Goal: Task Accomplishment & Management: Use online tool/utility

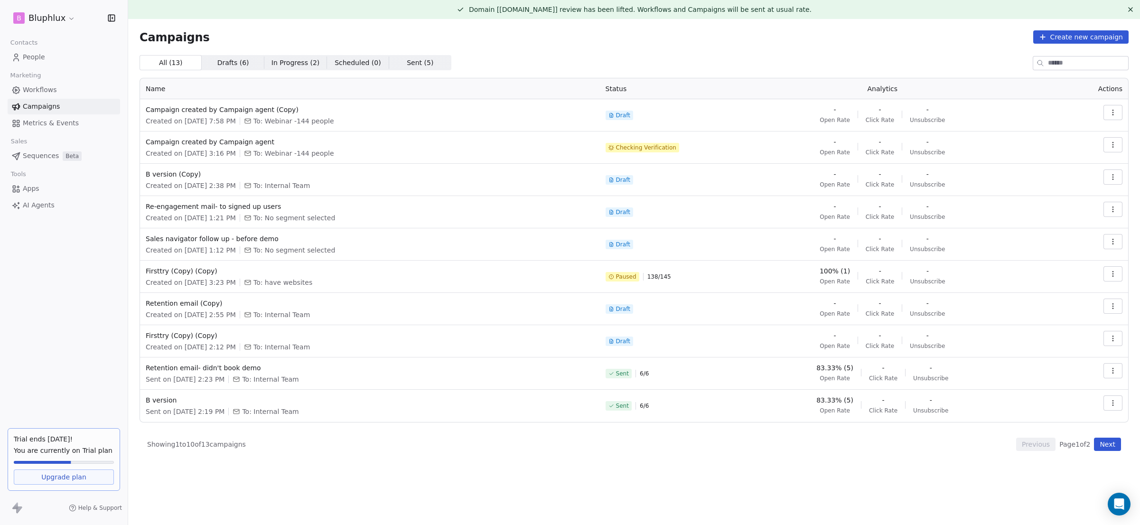
click at [28, 124] on span "Metrics & Events" at bounding box center [51, 123] width 56 height 10
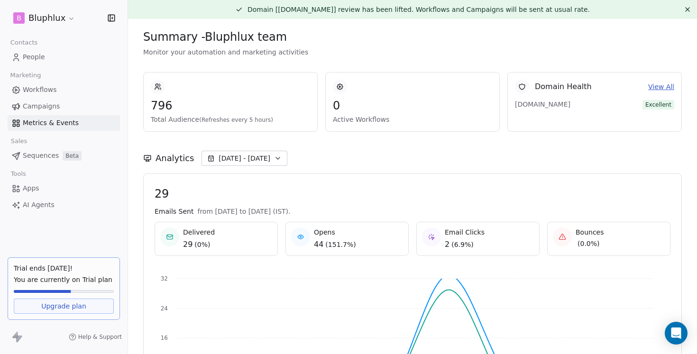
click at [239, 145] on div "Analytics [DATE] - [DATE]" at bounding box center [412, 153] width 539 height 42
click at [238, 150] on div "Analytics [DATE] - [DATE]" at bounding box center [412, 153] width 539 height 42
click at [238, 162] on span "[DATE] - [DATE]" at bounding box center [245, 158] width 52 height 9
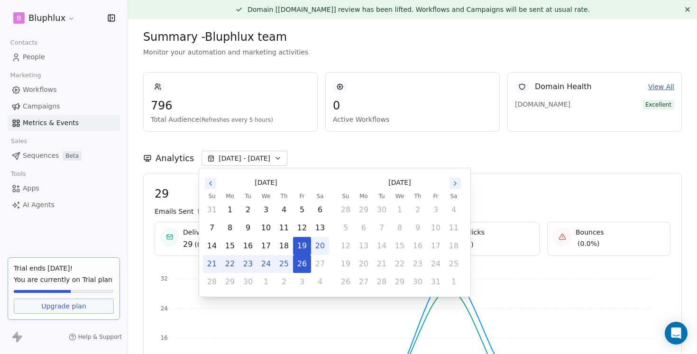
click at [283, 268] on button "25" at bounding box center [284, 264] width 17 height 17
click at [301, 268] on button "26" at bounding box center [302, 264] width 17 height 17
drag, startPoint x: 301, startPoint y: 251, endPoint x: 279, endPoint y: 262, distance: 24.0
click at [282, 262] on tbody "31 1 2 3 4 5 6 7 8 9 10 11 12 13 14 15 16 17 18 19 20 21 22 23 24 25 26 27 28 2…" at bounding box center [266, 246] width 126 height 90
click at [279, 263] on button "25" at bounding box center [284, 264] width 17 height 17
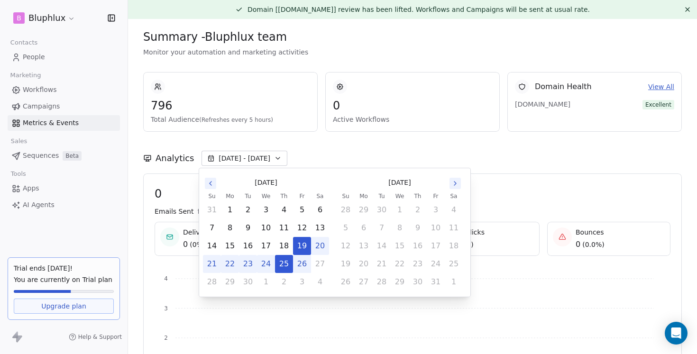
drag, startPoint x: 296, startPoint y: 251, endPoint x: 275, endPoint y: 274, distance: 31.6
click at [275, 274] on tbody "31 1 2 3 4 5 6 7 8 9 10 11 12 13 14 15 16 17 18 19 20 21 22 23 24 25 26 27 28 2…" at bounding box center [266, 246] width 126 height 90
click at [281, 269] on button "25" at bounding box center [284, 264] width 17 height 17
click at [283, 266] on button "25" at bounding box center [284, 264] width 17 height 17
click at [291, 267] on button "25" at bounding box center [284, 264] width 17 height 17
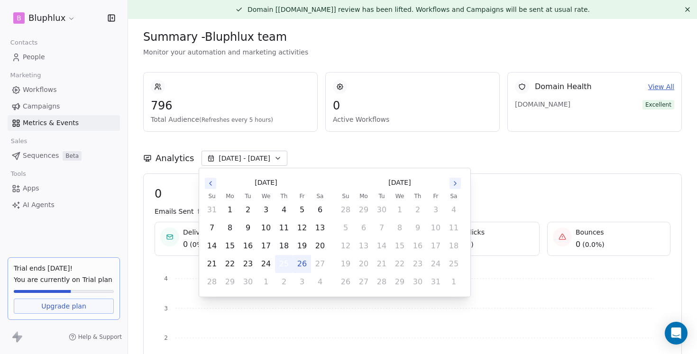
click at [292, 267] on button "25" at bounding box center [284, 264] width 17 height 17
click at [255, 232] on button "9" at bounding box center [248, 228] width 17 height 17
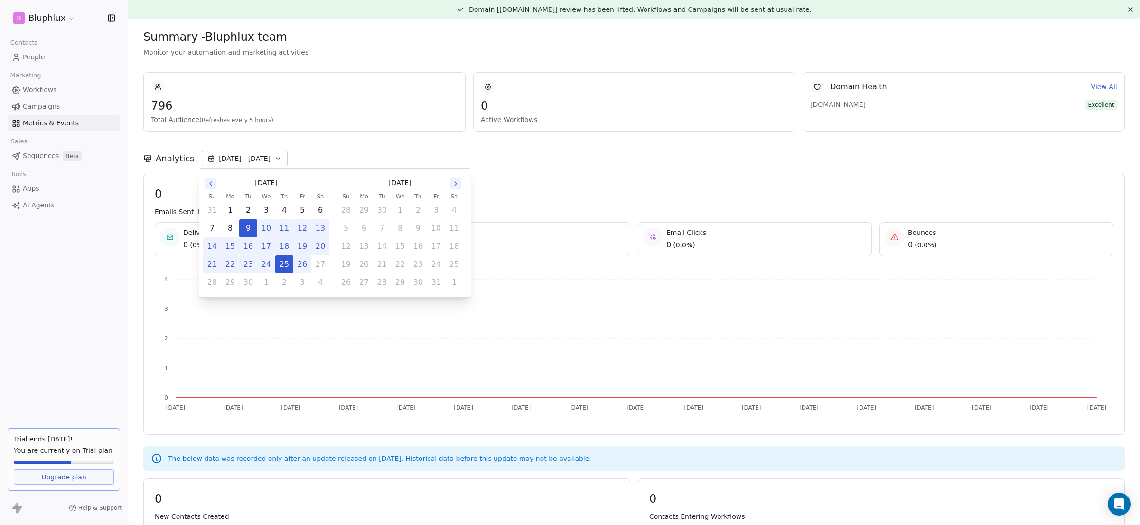
click at [266, 262] on button "24" at bounding box center [266, 264] width 17 height 17
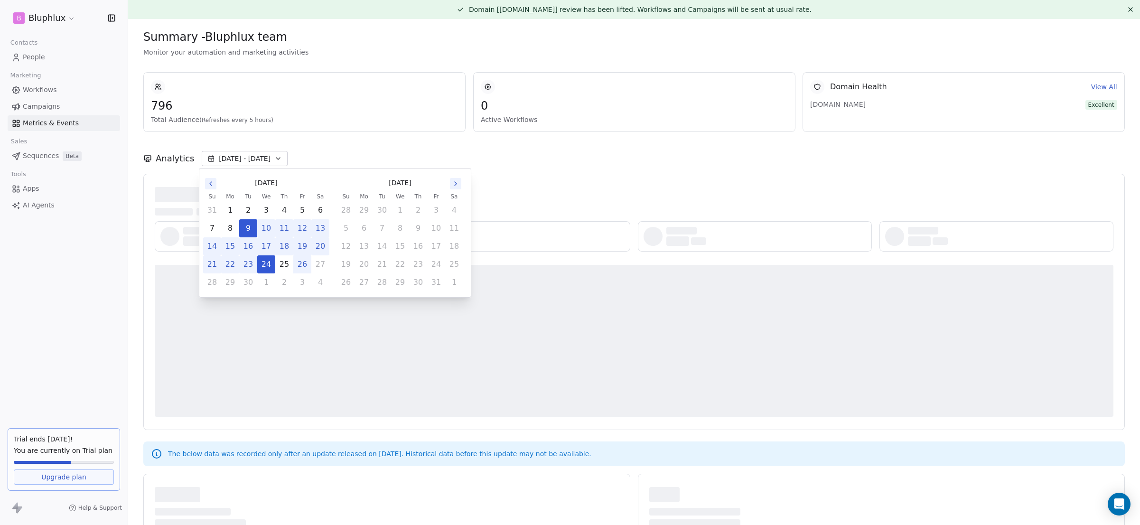
click at [264, 302] on div at bounding box center [634, 341] width 958 height 152
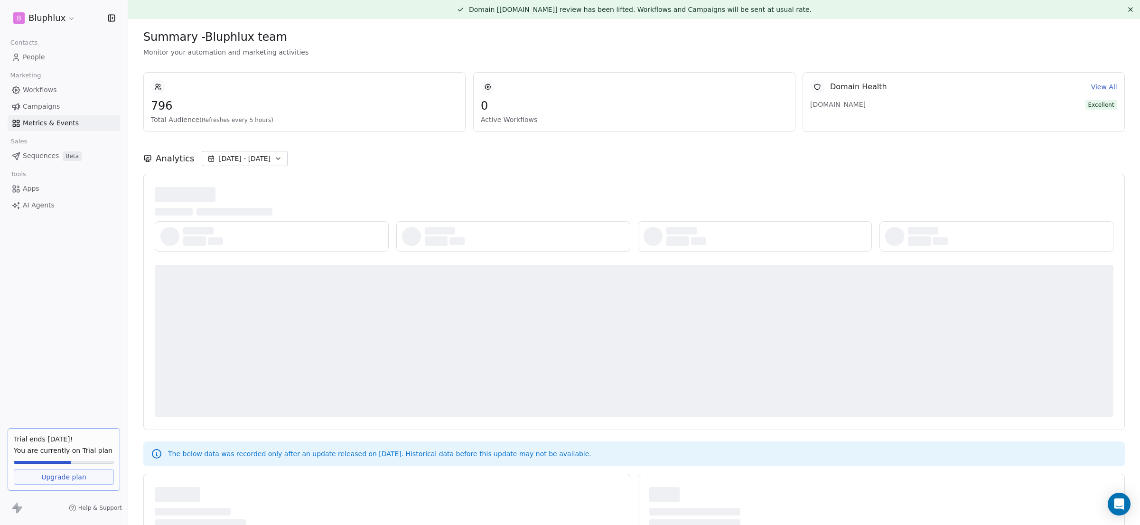
click at [268, 159] on button "[DATE] - [DATE]" at bounding box center [245, 158] width 86 height 15
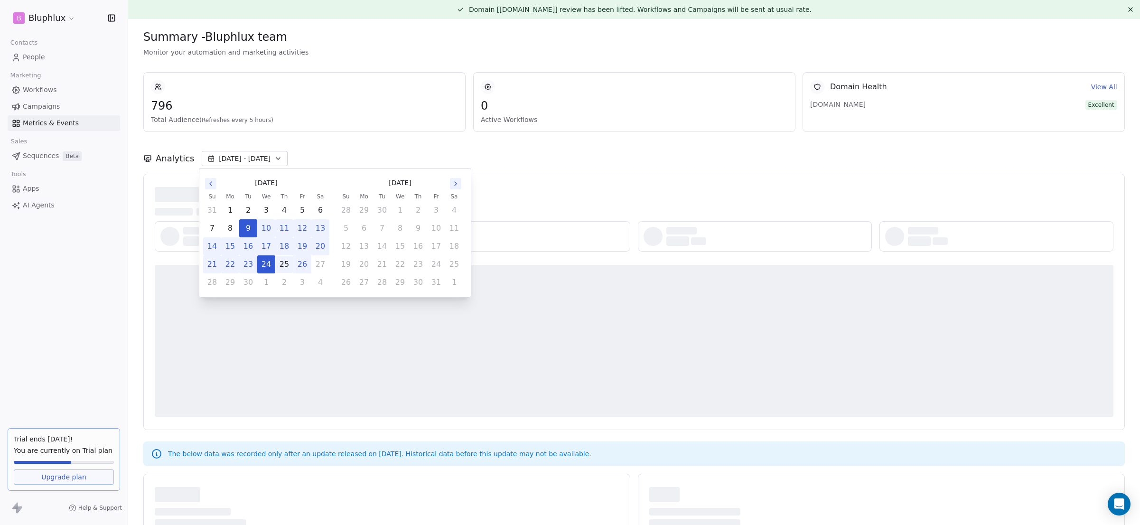
click at [286, 261] on button "25" at bounding box center [284, 264] width 17 height 17
click at [276, 267] on button "25" at bounding box center [284, 264] width 17 height 17
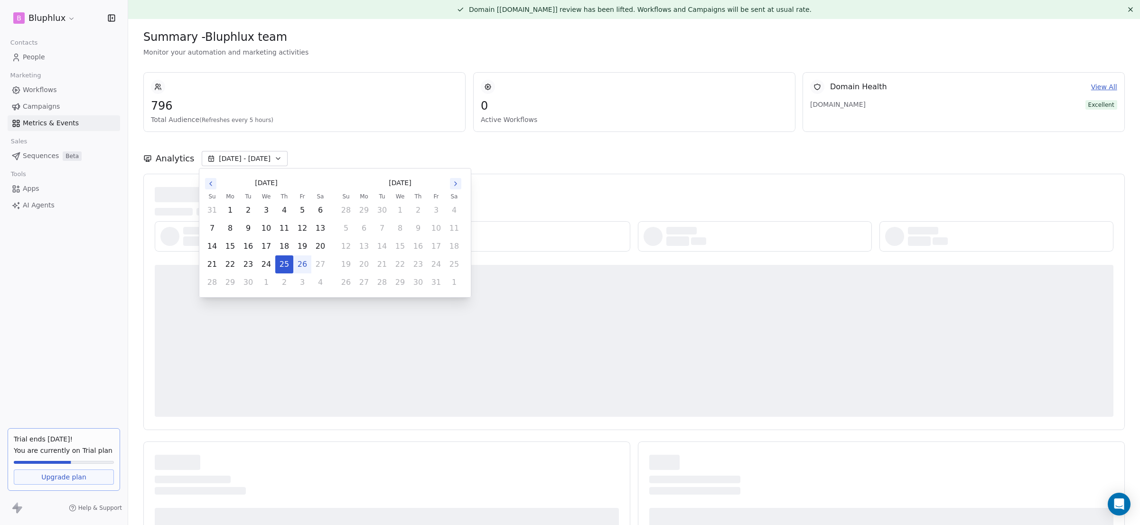
click at [301, 266] on button "26" at bounding box center [302, 264] width 17 height 17
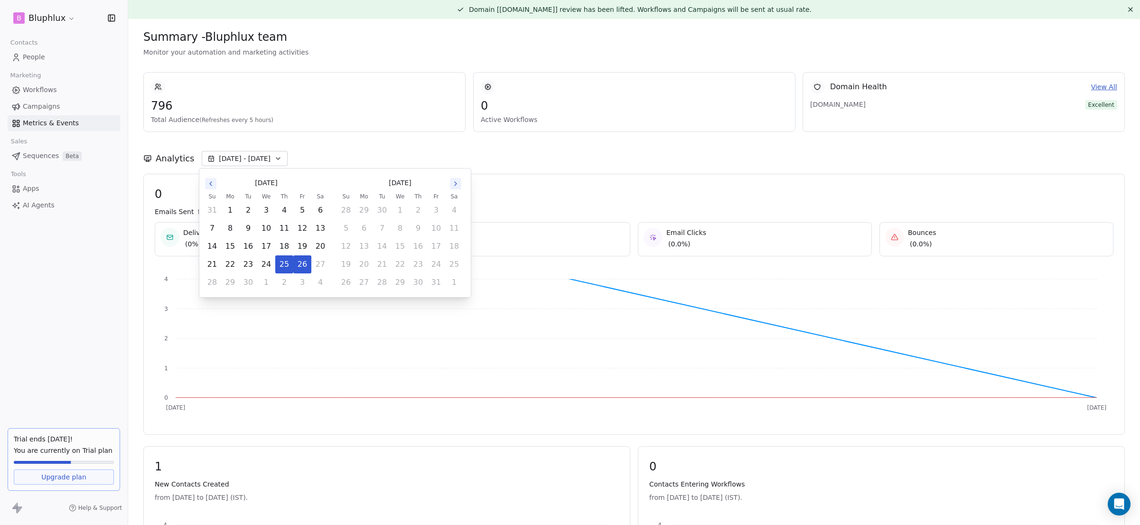
click at [604, 178] on div "0 Emails Sent from [DATE] to [DATE] (IST). Delivered ( 0% ) Opens 7 ( 0.0% ) Em…" at bounding box center [633, 304] width 981 height 261
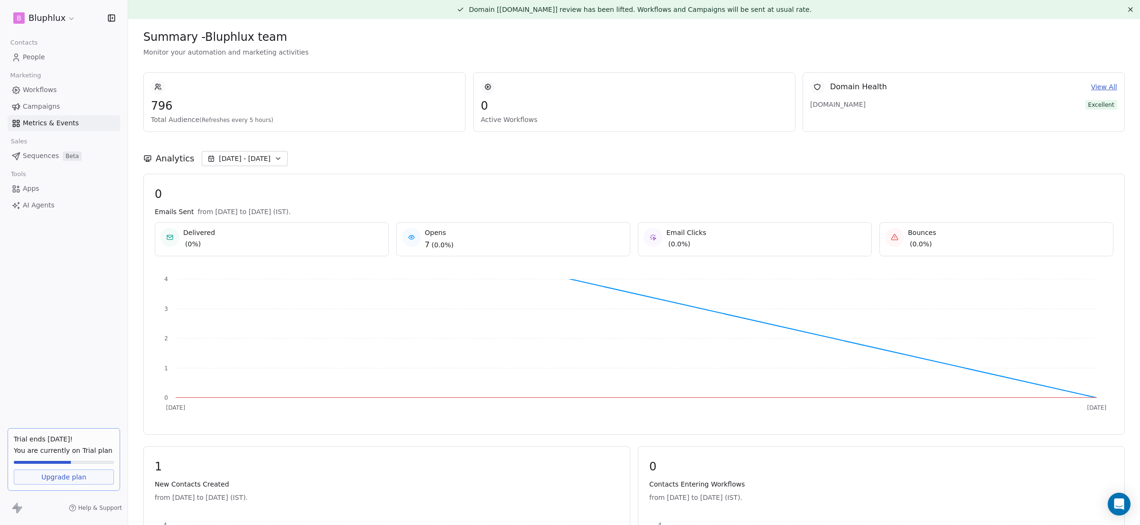
click at [268, 158] on button "[DATE] - [DATE]" at bounding box center [245, 158] width 86 height 15
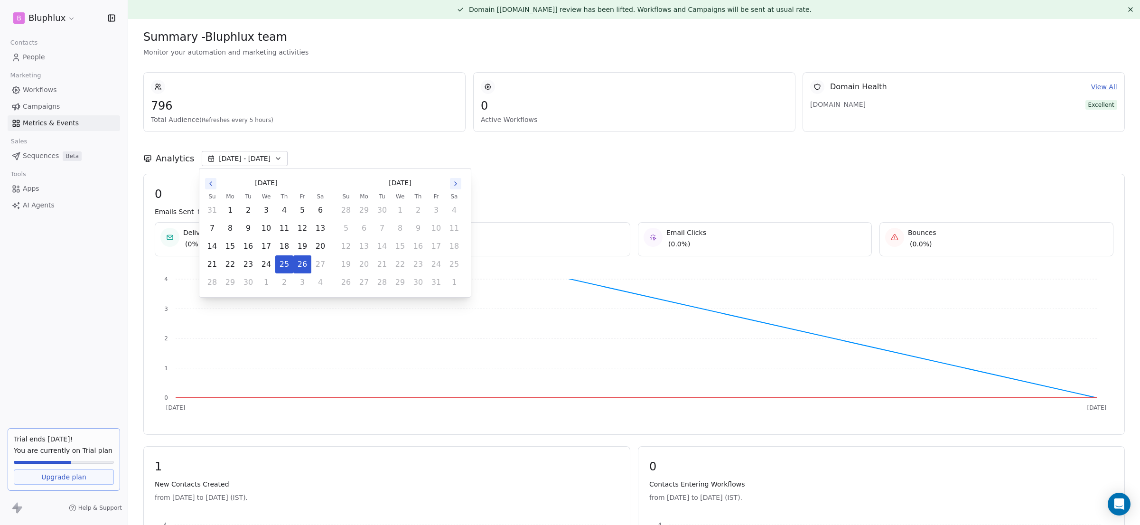
click at [341, 110] on span "796" at bounding box center [304, 106] width 307 height 14
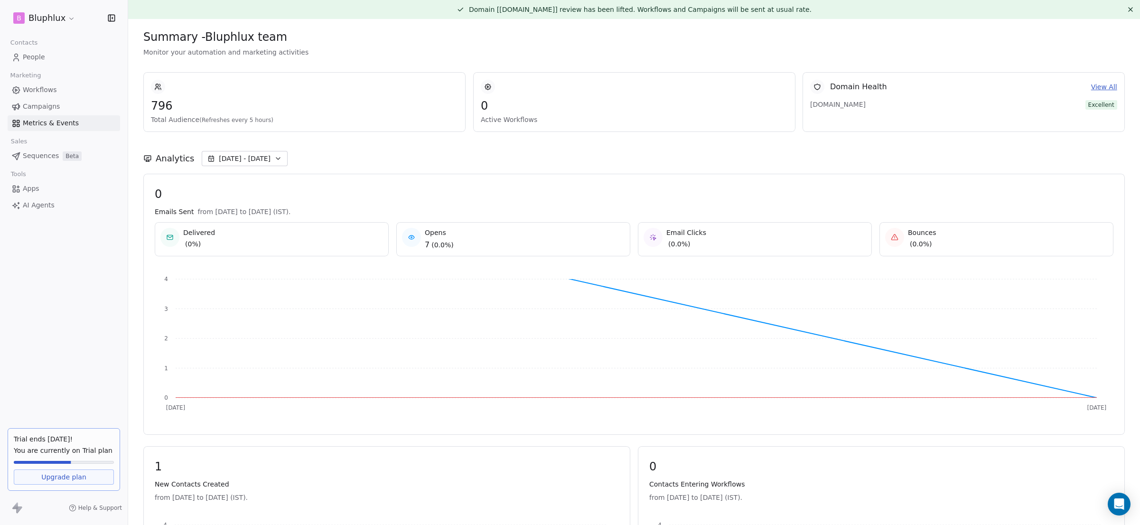
click at [1093, 86] on link "View All" at bounding box center [1104, 87] width 26 height 10
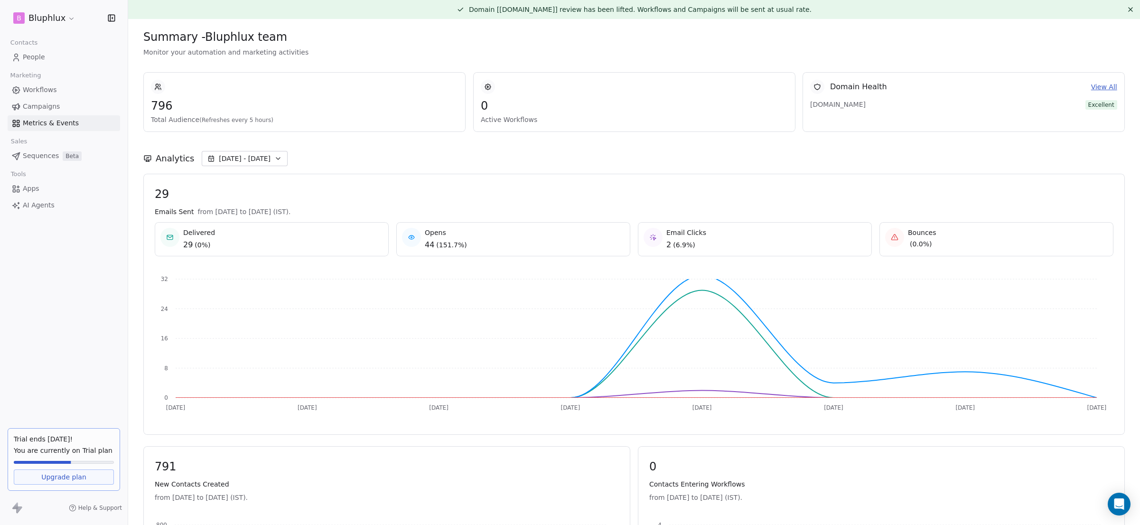
click at [253, 165] on button "[DATE] - [DATE]" at bounding box center [245, 158] width 86 height 15
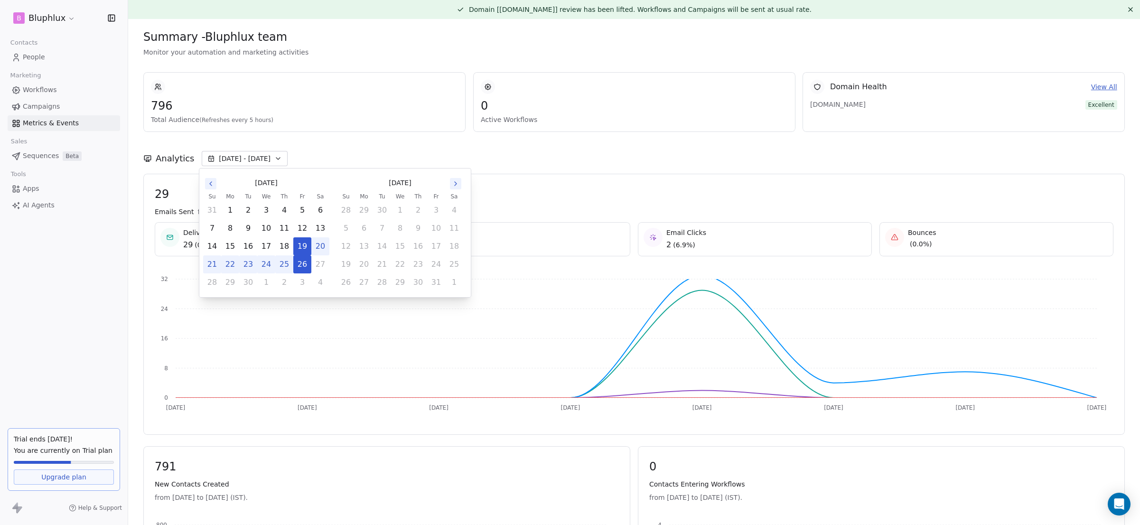
click at [282, 263] on button "25" at bounding box center [284, 264] width 17 height 17
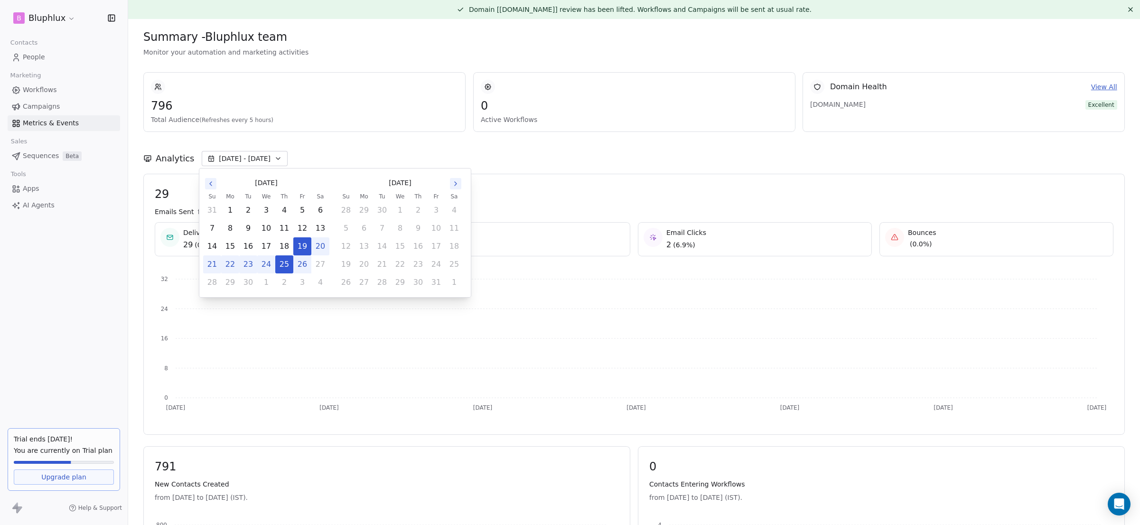
click at [301, 263] on button "26" at bounding box center [302, 264] width 17 height 17
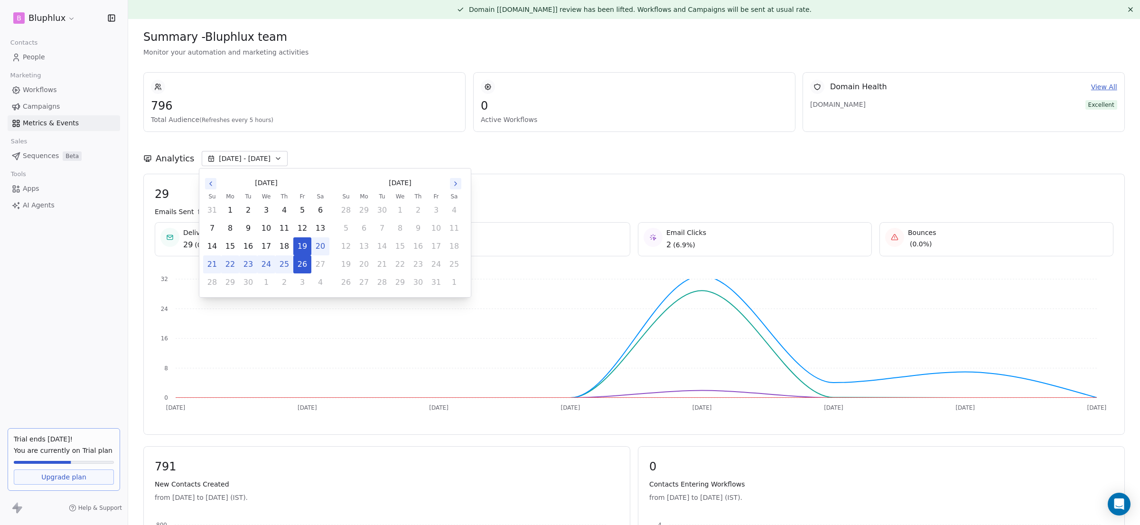
click at [288, 268] on button "25" at bounding box center [284, 264] width 17 height 17
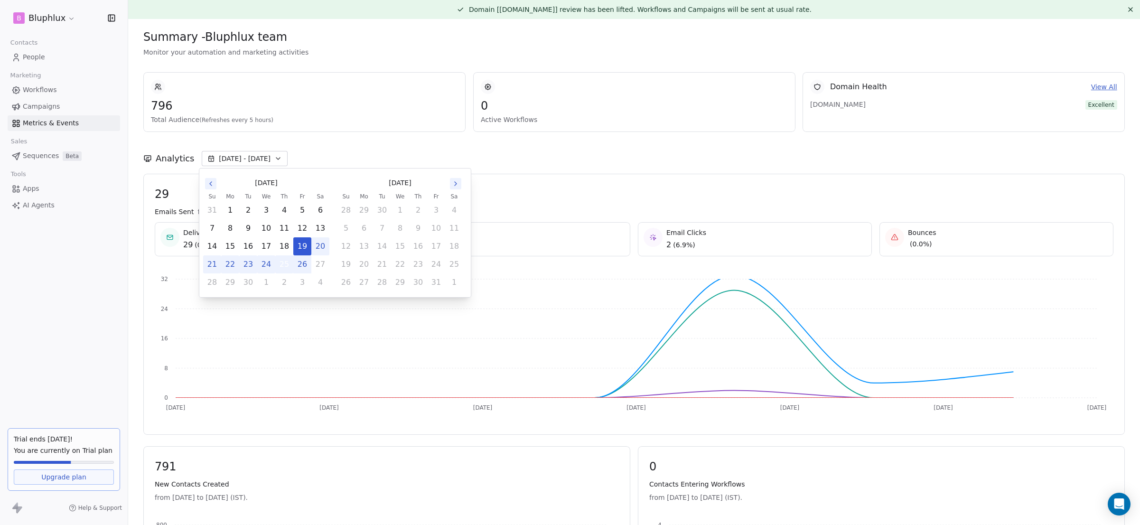
click at [288, 266] on button "25" at bounding box center [284, 264] width 17 height 17
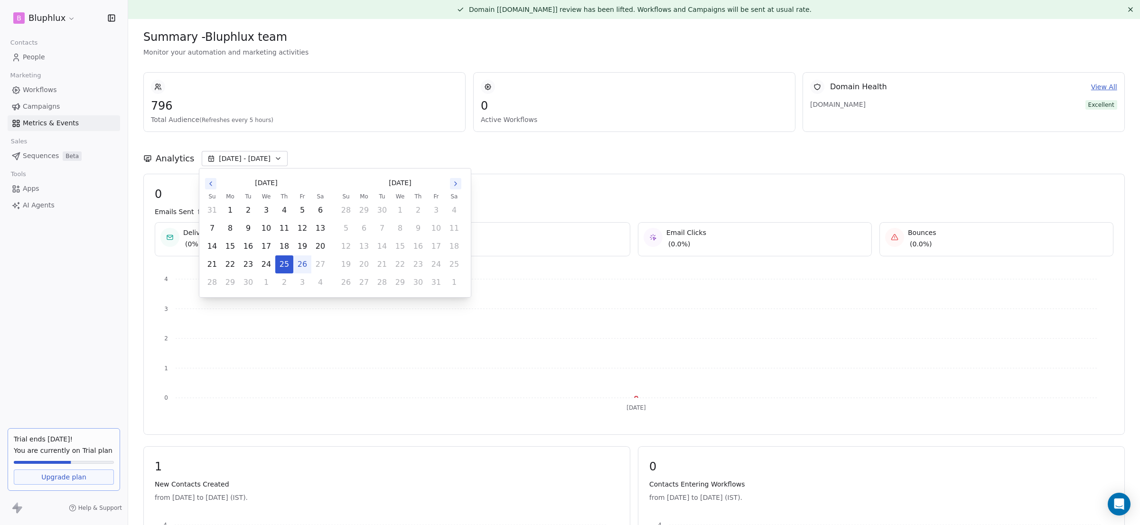
click at [307, 265] on button "26" at bounding box center [302, 264] width 17 height 17
click at [304, 265] on button "26" at bounding box center [302, 264] width 17 height 17
click at [272, 372] on icon "[DATE] 0 1 2 3 4" at bounding box center [626, 345] width 959 height 152
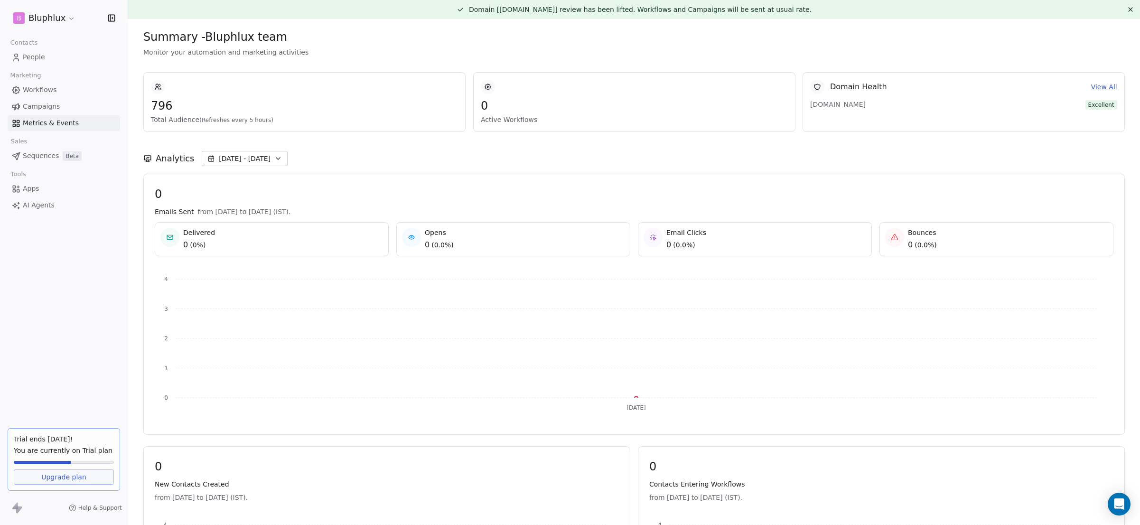
click at [263, 161] on span "[DATE] - [DATE]" at bounding box center [245, 158] width 52 height 9
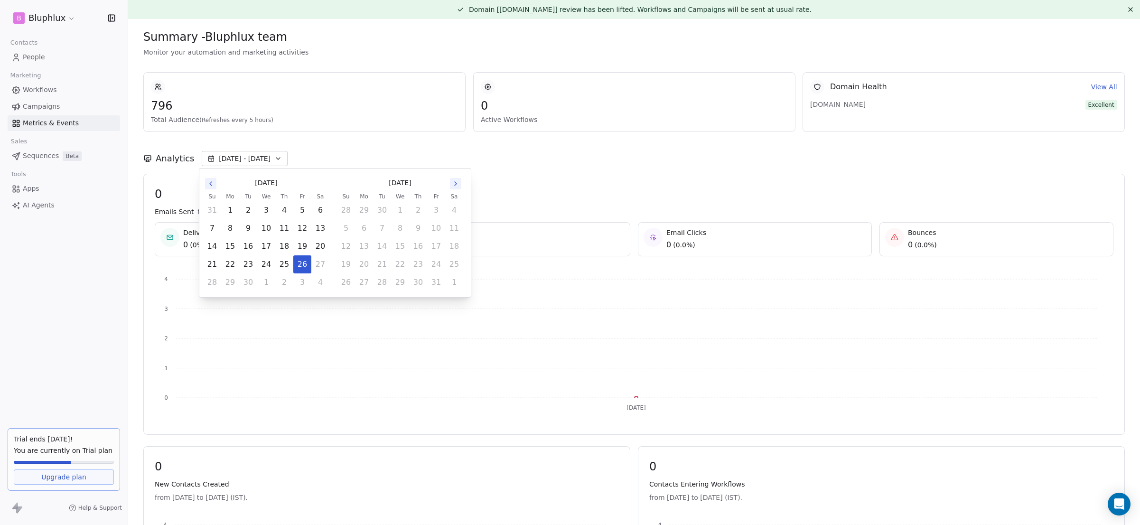
click at [55, 225] on div "B Bluphlux Contacts People Marketing Workflows Campaigns Metrics & Events Sales…" at bounding box center [64, 262] width 128 height 525
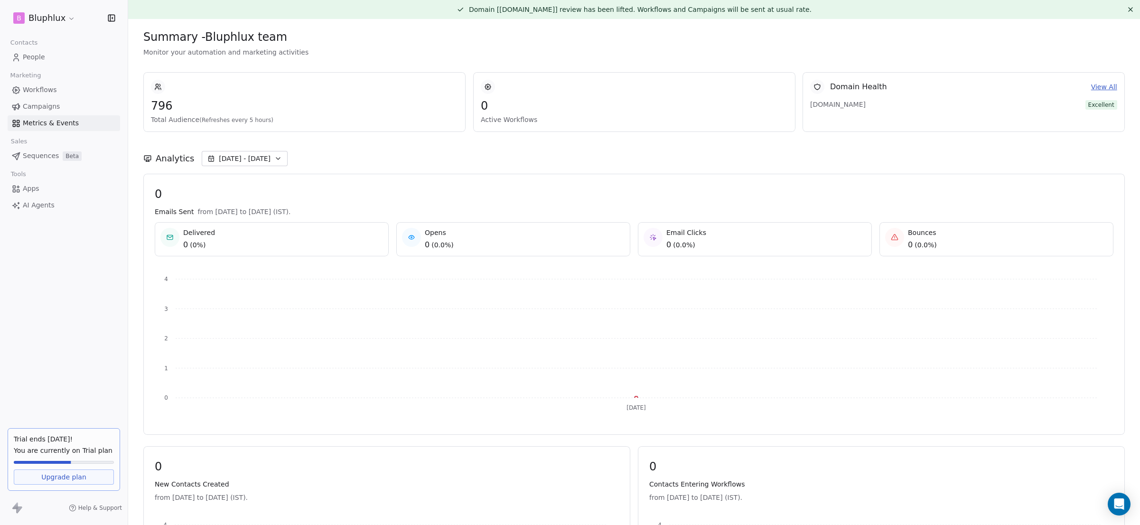
click at [246, 165] on button "[DATE] - [DATE]" at bounding box center [245, 158] width 86 height 15
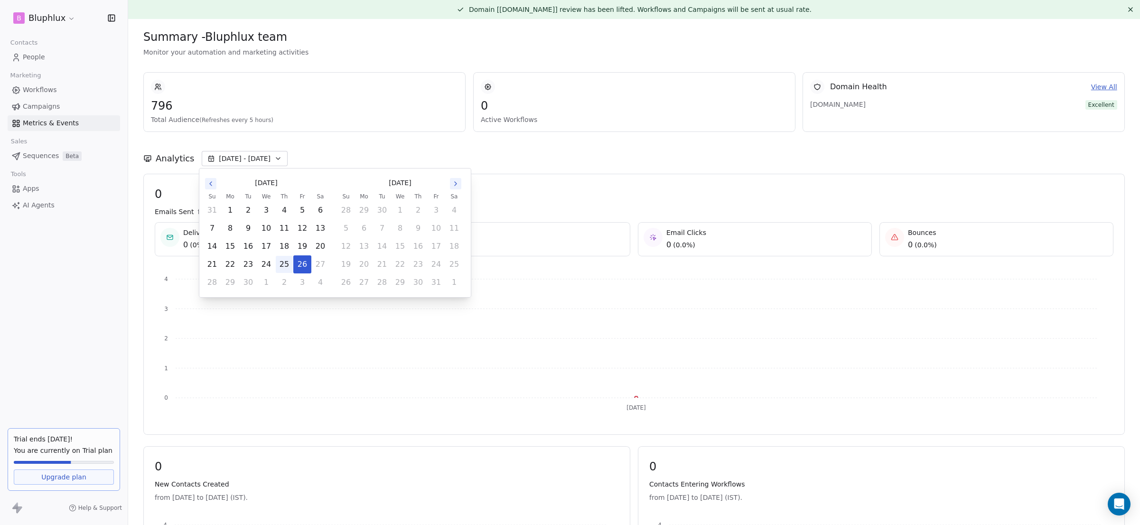
click at [290, 272] on tbody "31 1 2 3 4 5 6 7 8 9 10 11 12 13 14 15 16 17 18 19 20 21 22 23 24 25 26 27 28 2…" at bounding box center [266, 246] width 126 height 90
click at [290, 266] on button "25" at bounding box center [284, 264] width 17 height 17
click at [281, 260] on button "25" at bounding box center [284, 264] width 17 height 17
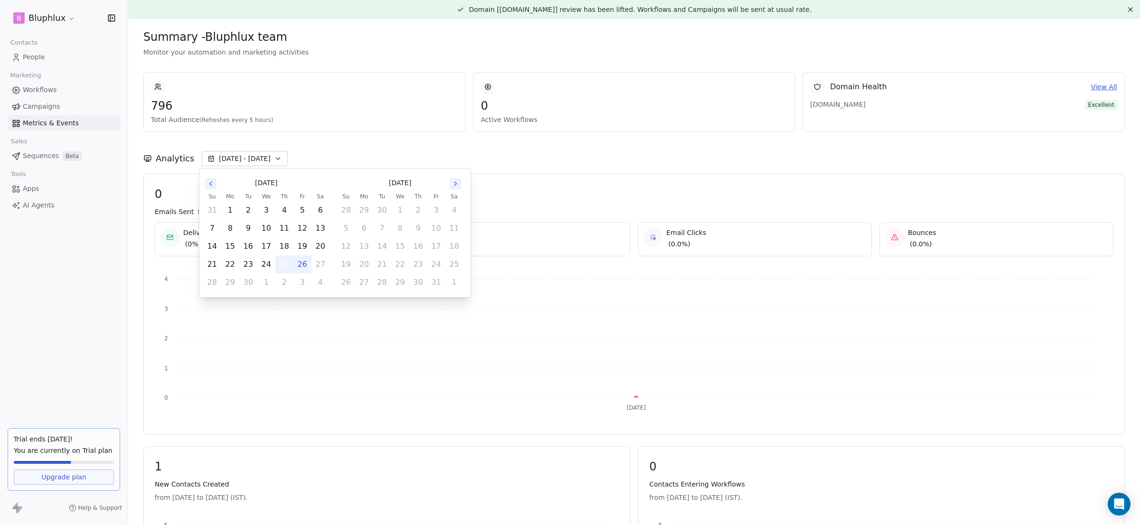
click at [281, 260] on button "25" at bounding box center [284, 264] width 17 height 17
click at [278, 376] on icon "[DATE] 0 1 2 3 4" at bounding box center [626, 345] width 959 height 152
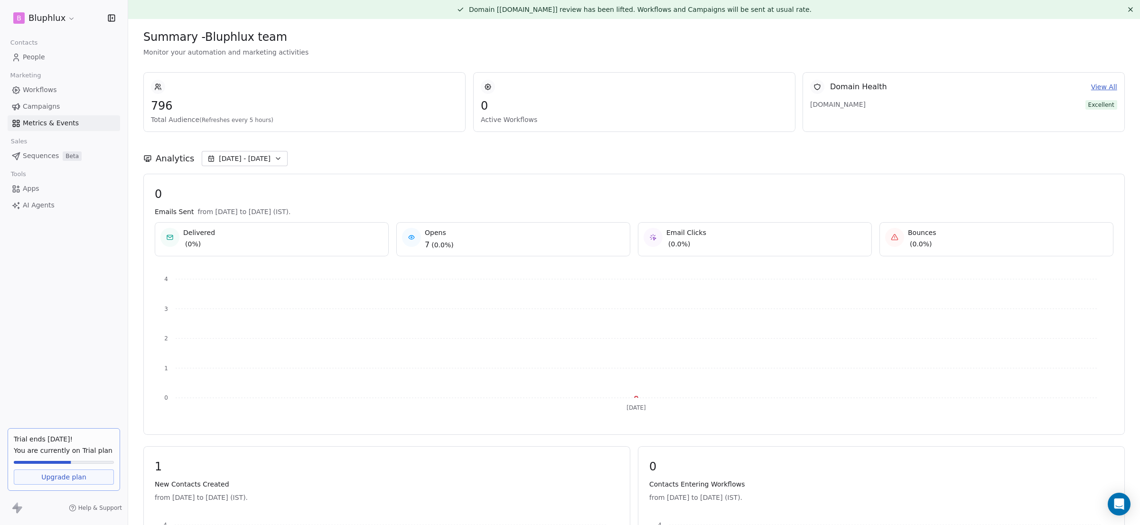
click at [61, 102] on link "Campaigns" at bounding box center [64, 107] width 112 height 16
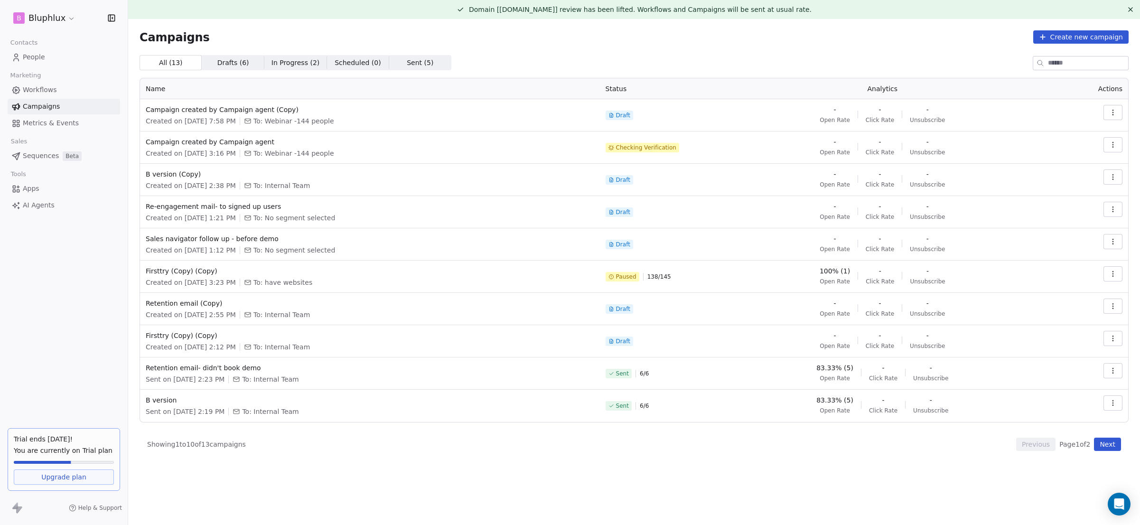
click at [279, 66] on span "In Progress ( 2 )" at bounding box center [295, 63] width 48 height 10
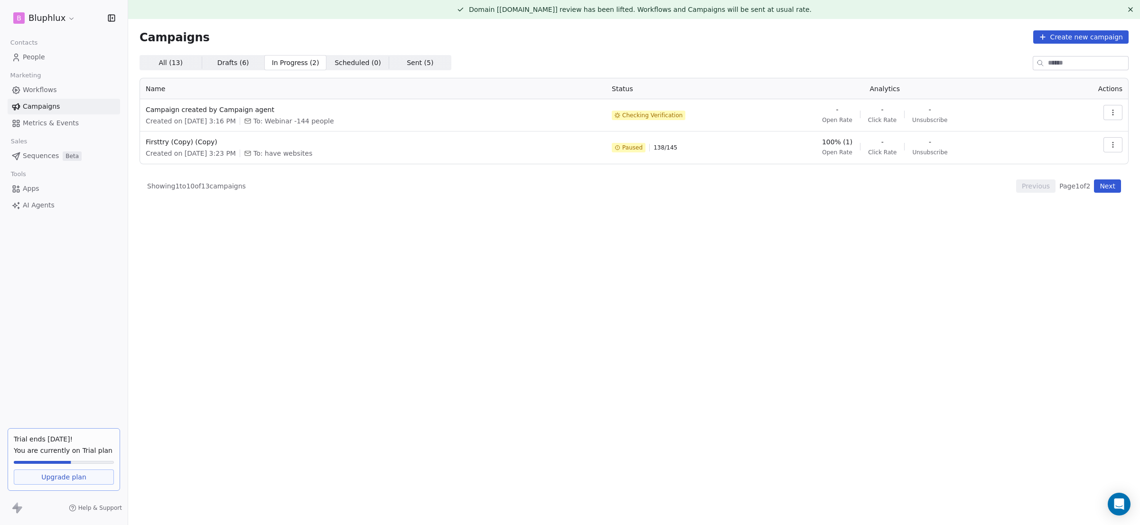
click at [177, 63] on span "All ( 13 )" at bounding box center [170, 63] width 24 height 10
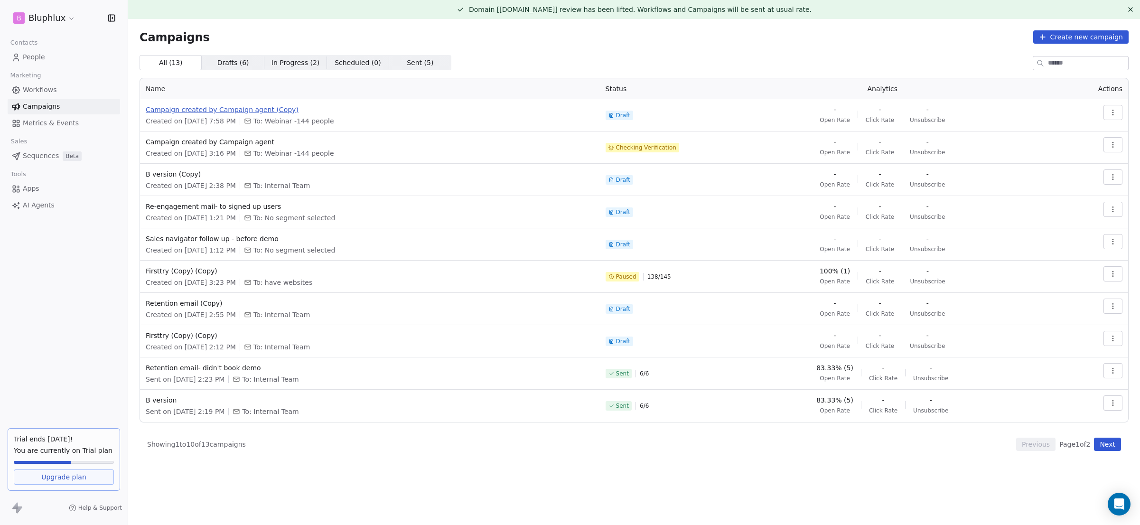
click at [275, 105] on span "Campaign created by Campaign agent (Copy)" at bounding box center [370, 109] width 448 height 9
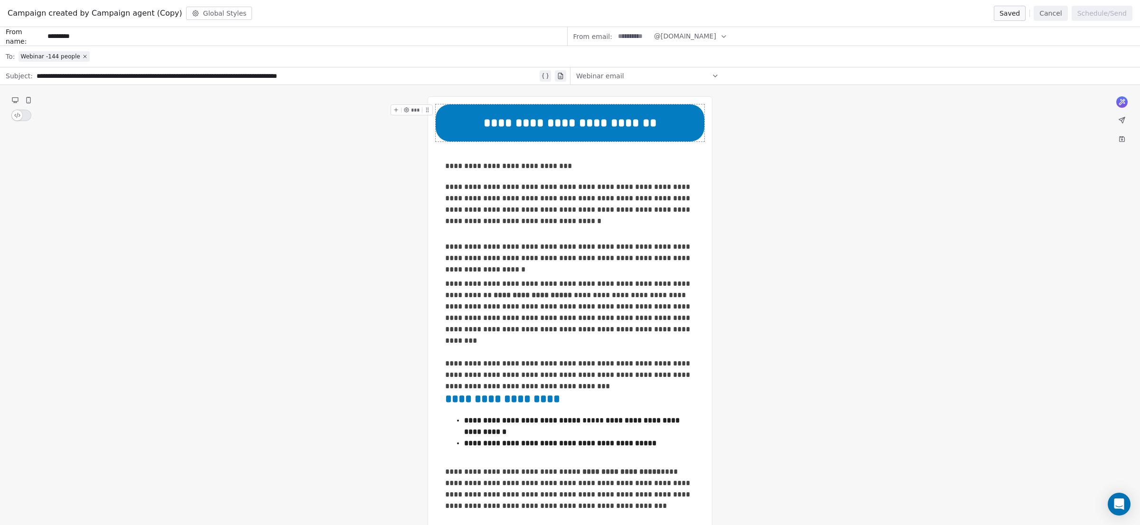
click at [1048, 15] on button "Cancel" at bounding box center [1050, 13] width 34 height 15
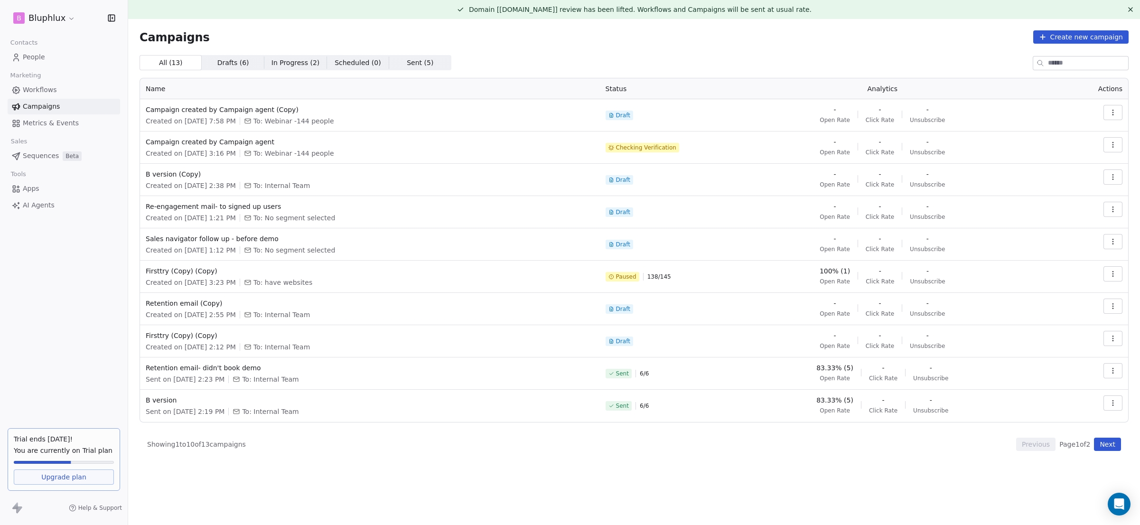
click at [1119, 116] on button "button" at bounding box center [1112, 112] width 19 height 15
click at [269, 63] on html "B Bluphlux Contacts People Marketing Workflows Campaigns Metrics & Events Sales…" at bounding box center [570, 262] width 1140 height 525
click at [280, 62] on span "In Progress ( 2 )" at bounding box center [295, 63] width 48 height 10
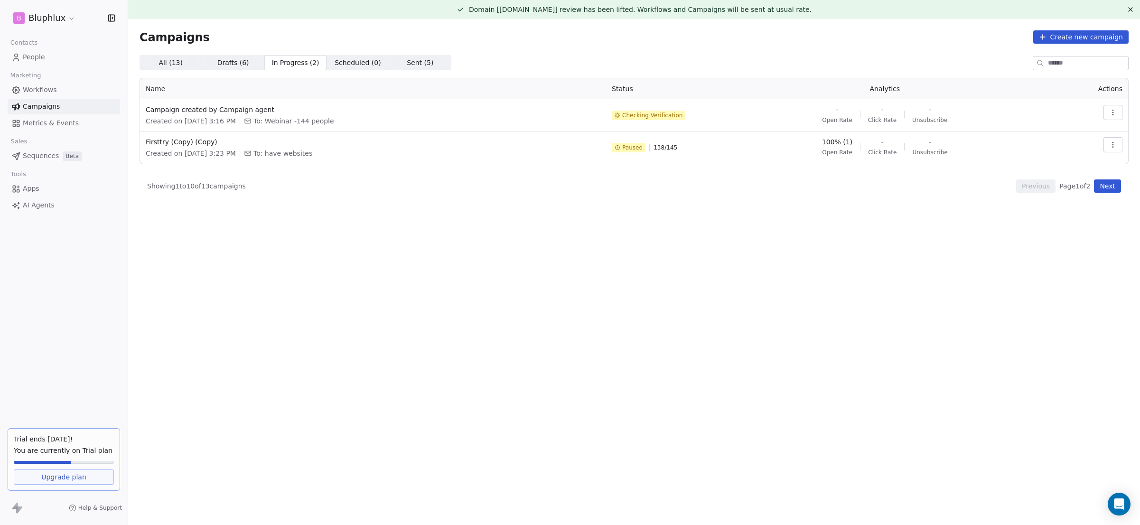
click at [1114, 189] on button "Next" at bounding box center [1107, 185] width 27 height 13
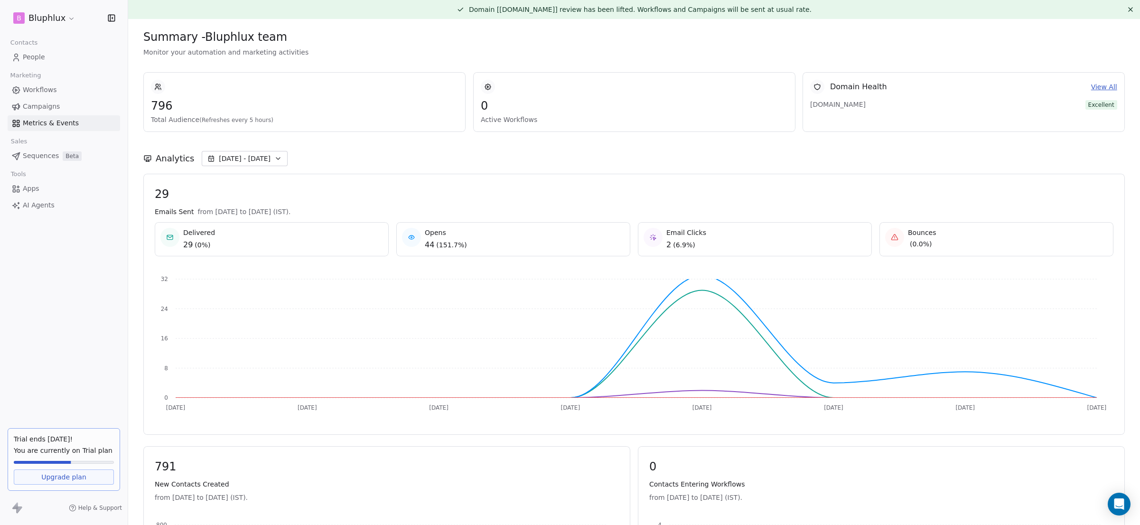
click at [73, 100] on link "Campaigns" at bounding box center [64, 107] width 112 height 16
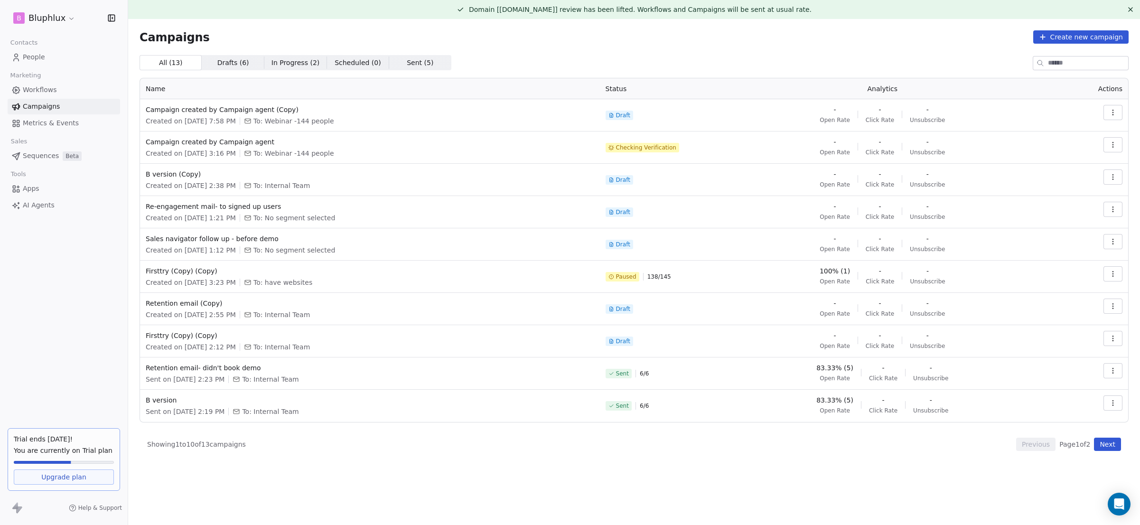
click at [295, 67] on span "In Progress ( 2 )" at bounding box center [295, 63] width 48 height 10
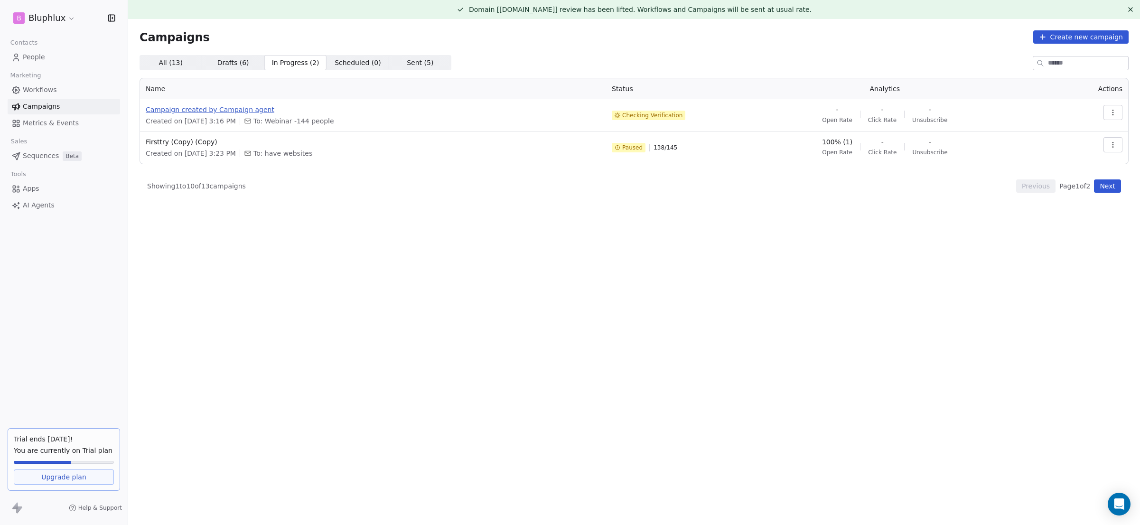
click at [251, 105] on span "Campaign created by Campaign agent" at bounding box center [373, 109] width 455 height 9
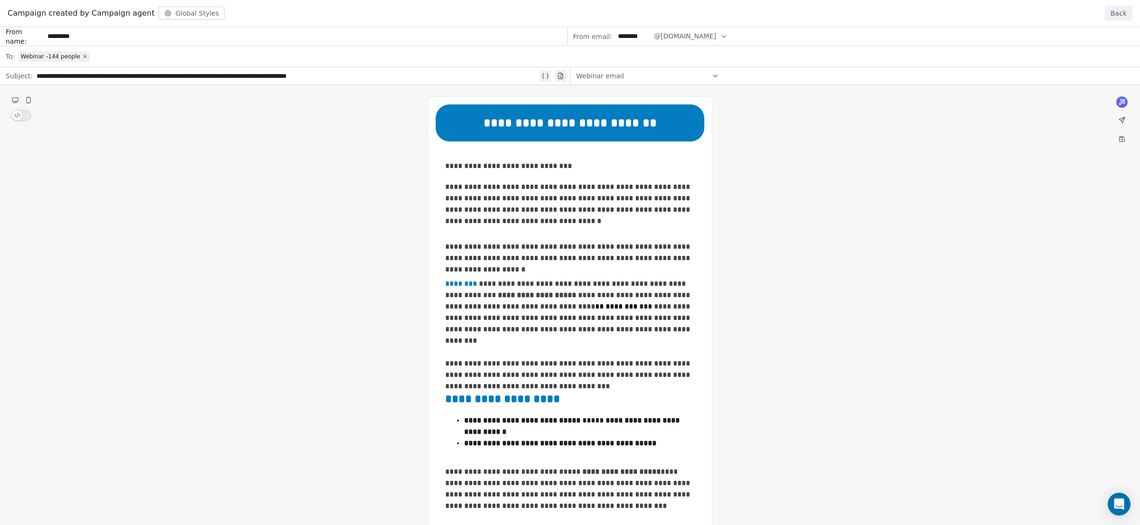
scroll to position [308, 0]
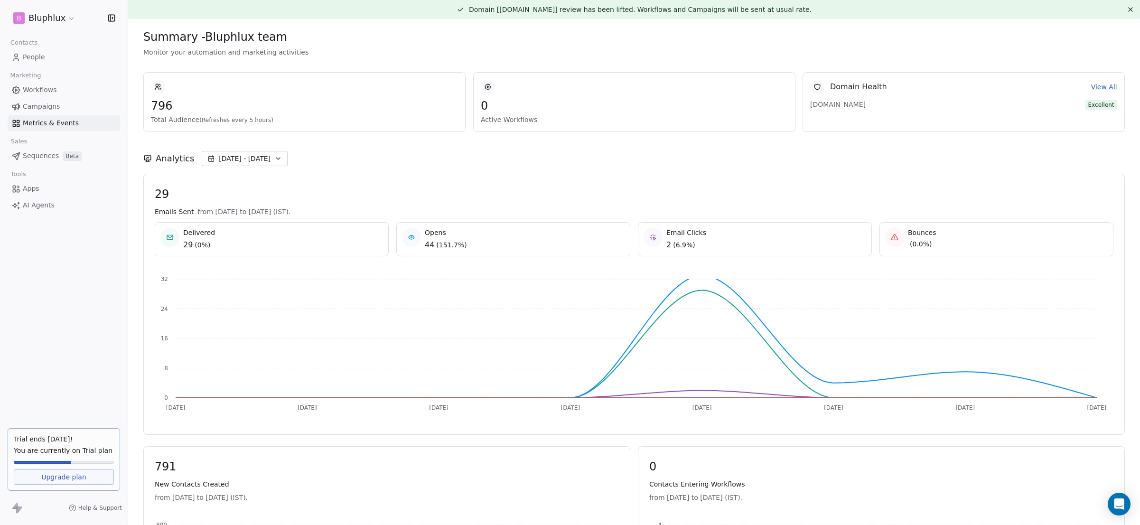
click at [54, 90] on span "Workflows" at bounding box center [40, 90] width 34 height 10
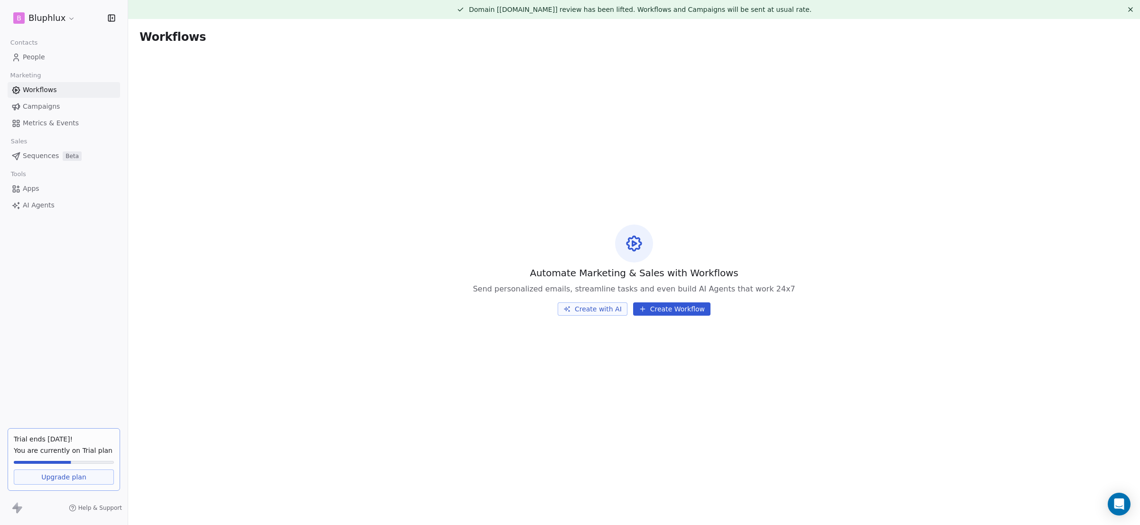
click at [56, 61] on link "People" at bounding box center [64, 57] width 112 height 16
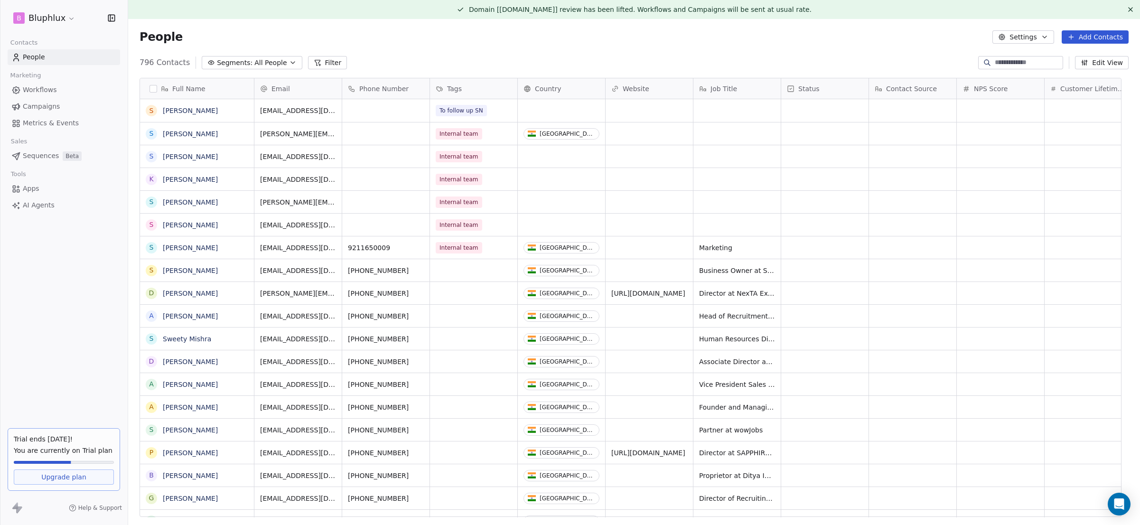
scroll to position [455, 997]
click at [66, 105] on link "Campaigns" at bounding box center [64, 107] width 112 height 16
